Goal: Information Seeking & Learning: Learn about a topic

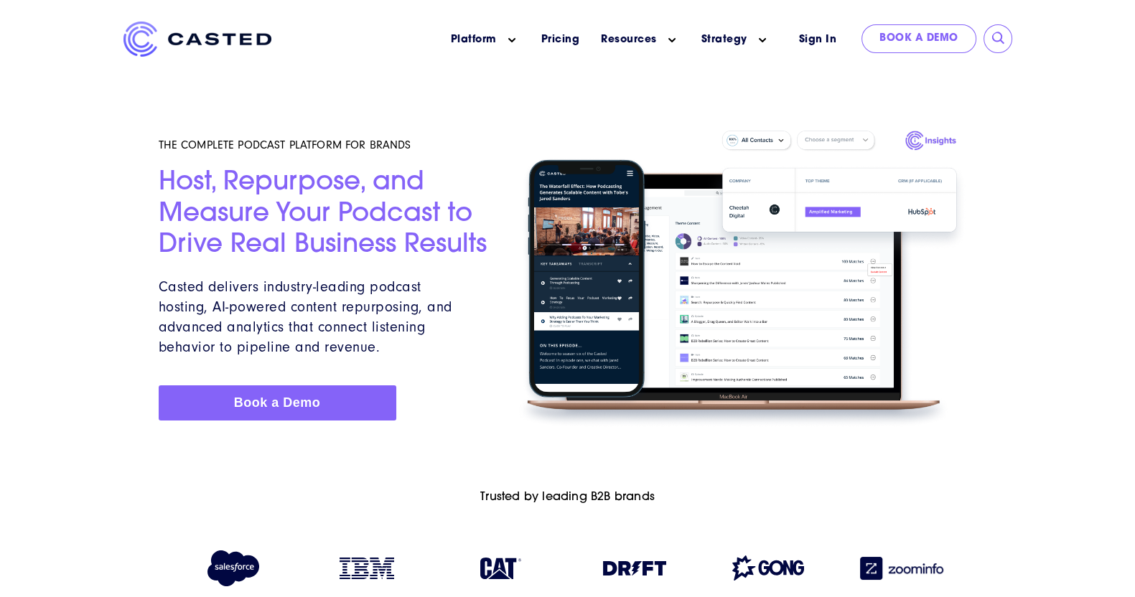
click at [83, 424] on div at bounding box center [567, 227] width 1135 height 455
click at [463, 444] on div "THE COMPLETE PODCAST PLATFORM FOR BRANDS Host, Repurpose, and Measure Your Podc…" at bounding box center [324, 279] width 331 height 352
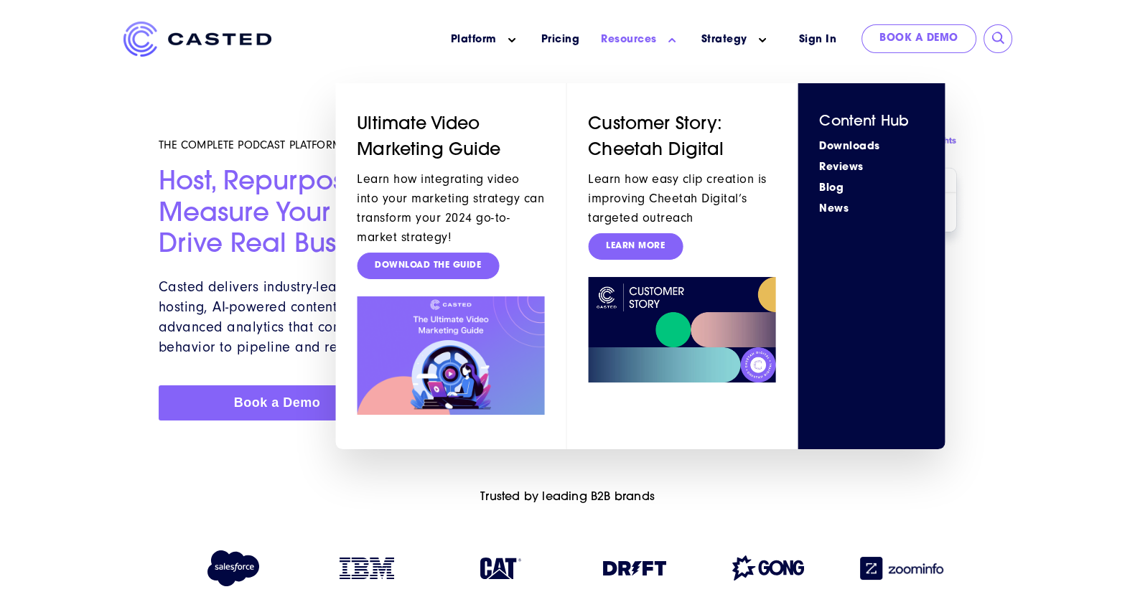
click at [658, 29] on li "Resources Show submenu for Resources Ultimate Video Marketing Guide Learn how i…" at bounding box center [640, 40] width 101 height 37
click at [642, 36] on link "Resources" at bounding box center [629, 39] width 56 height 15
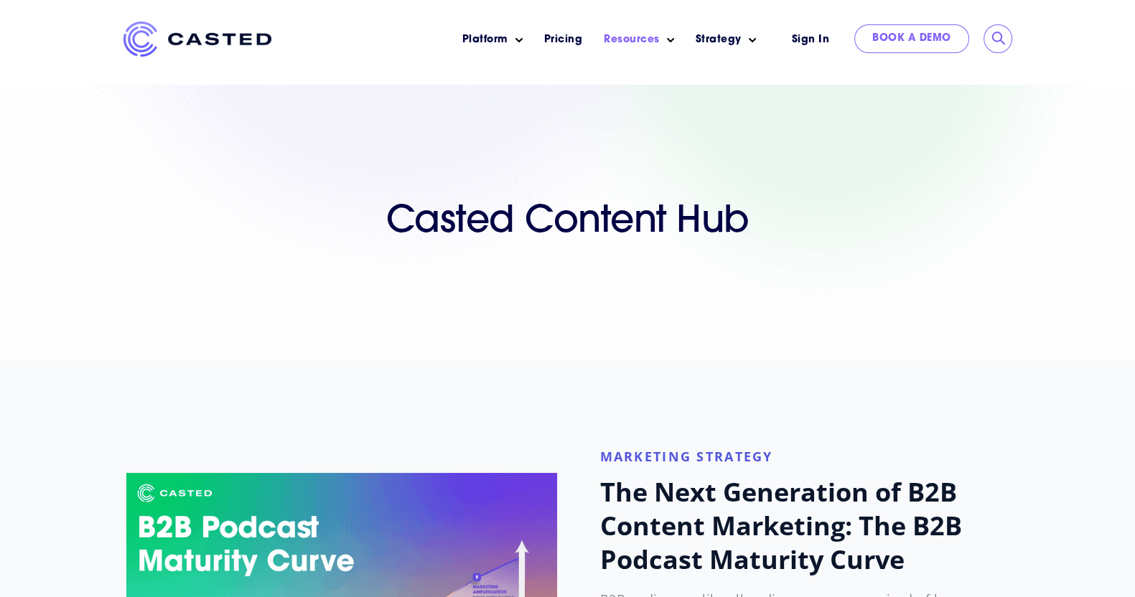
click at [719, 352] on div "Casted Content Hub" at bounding box center [567, 223] width 1135 height 276
click at [725, 355] on div "Casted Content Hub" at bounding box center [567, 223] width 1135 height 276
click at [59, 514] on div "marketing strategy" at bounding box center [567, 597] width 1135 height 472
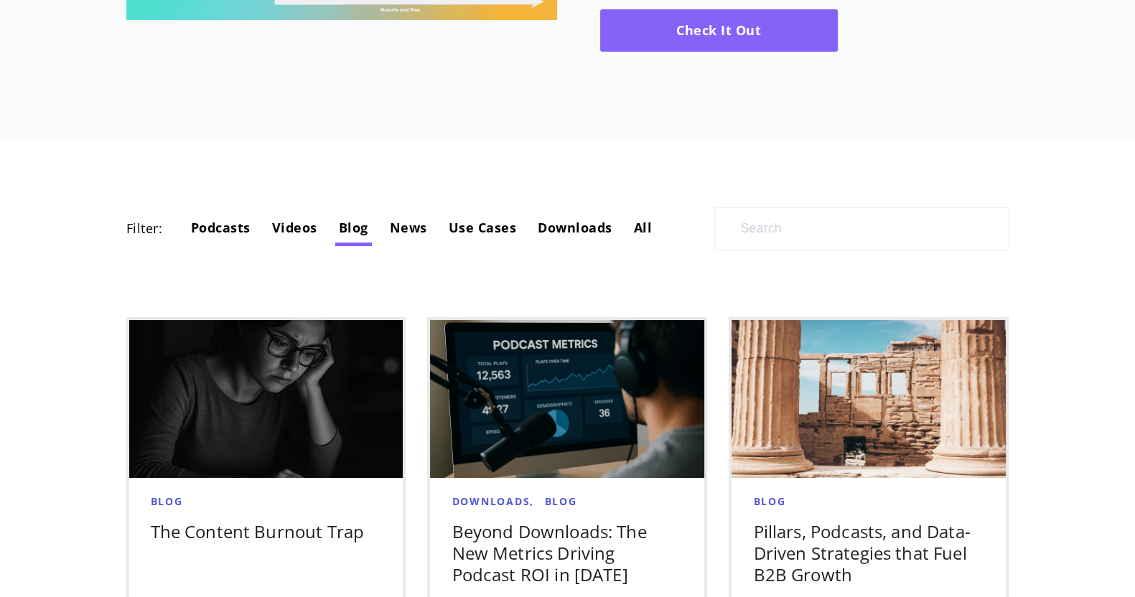
scroll to position [701, 0]
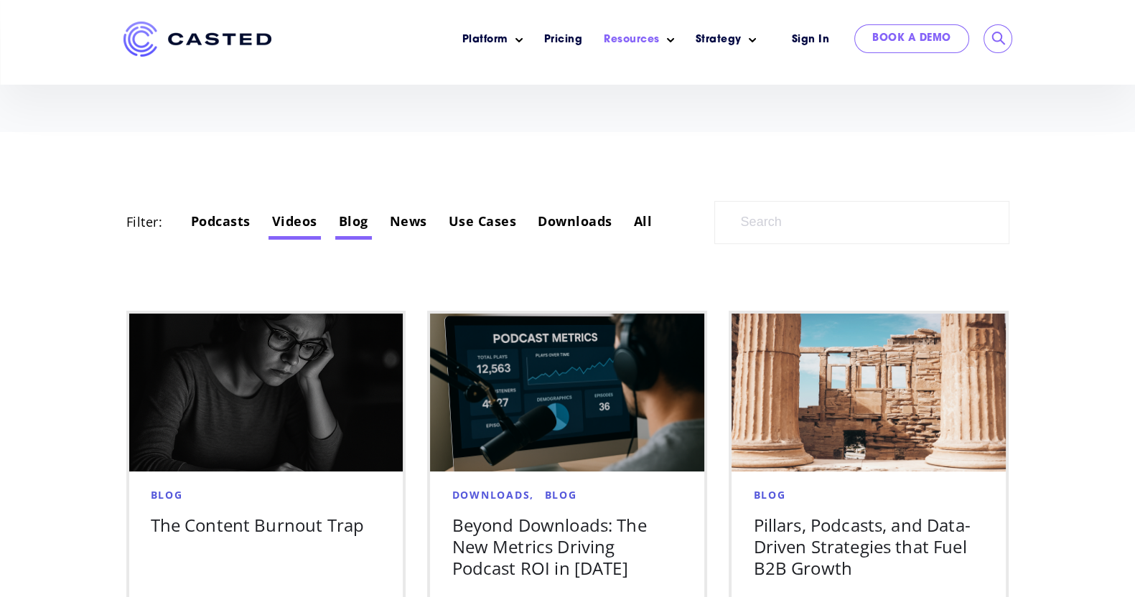
click at [303, 218] on link "Videos" at bounding box center [294, 220] width 45 height 17
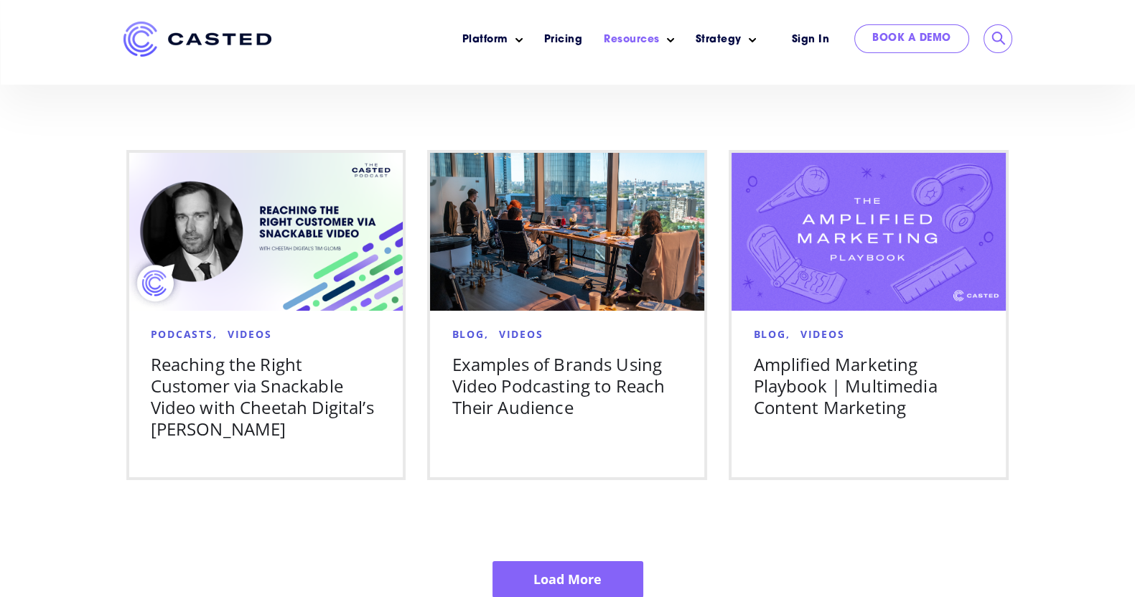
scroll to position [2411, 0]
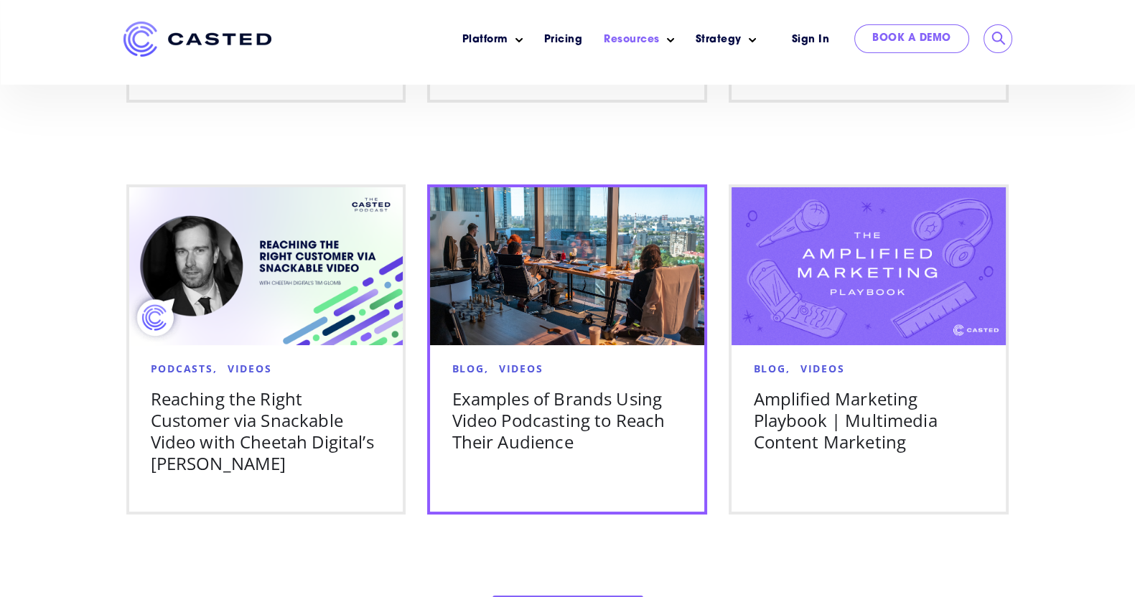
click at [564, 412] on h5 "Examples of Brands Using Video Podcasting to Reach Their Audience" at bounding box center [567, 420] width 231 height 65
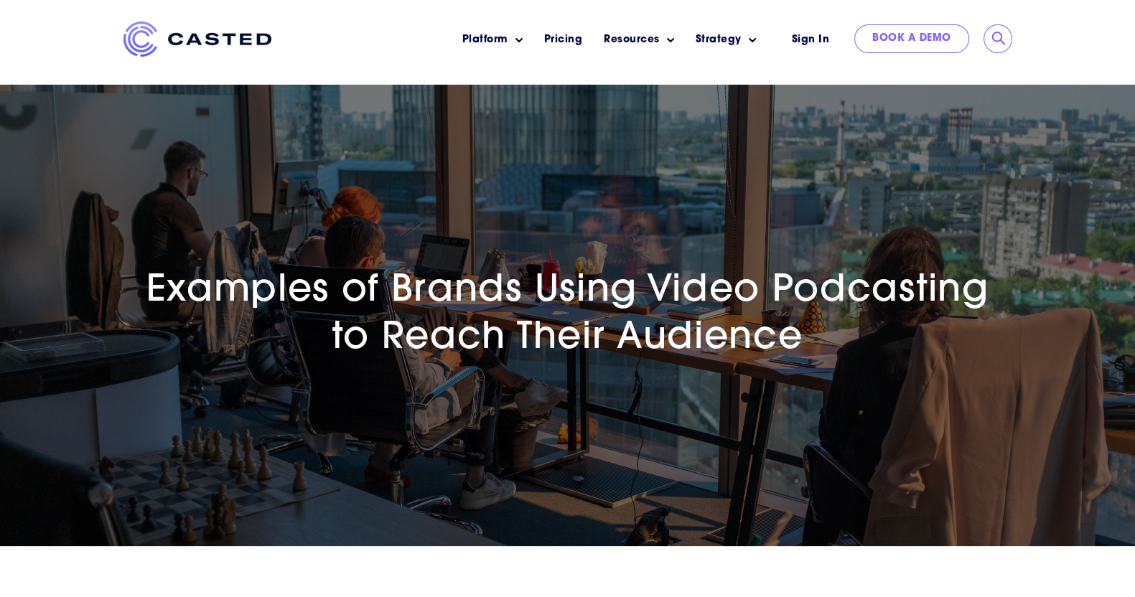
click at [216, 39] on img at bounding box center [197, 39] width 148 height 35
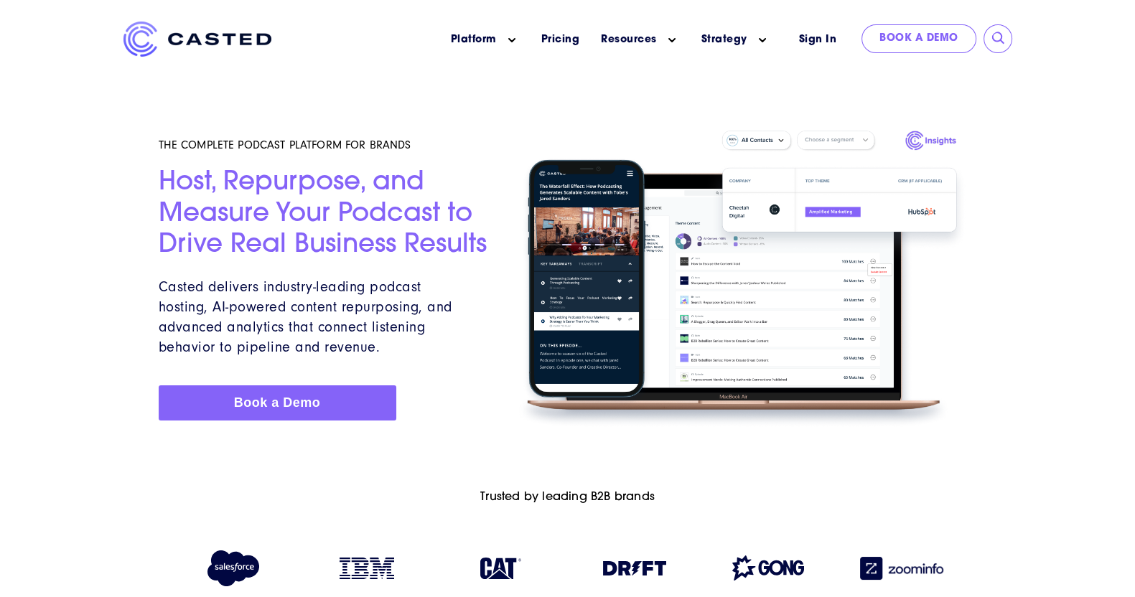
click at [675, 464] on div at bounding box center [567, 553] width 1135 height 196
